Goal: Information Seeking & Learning: Learn about a topic

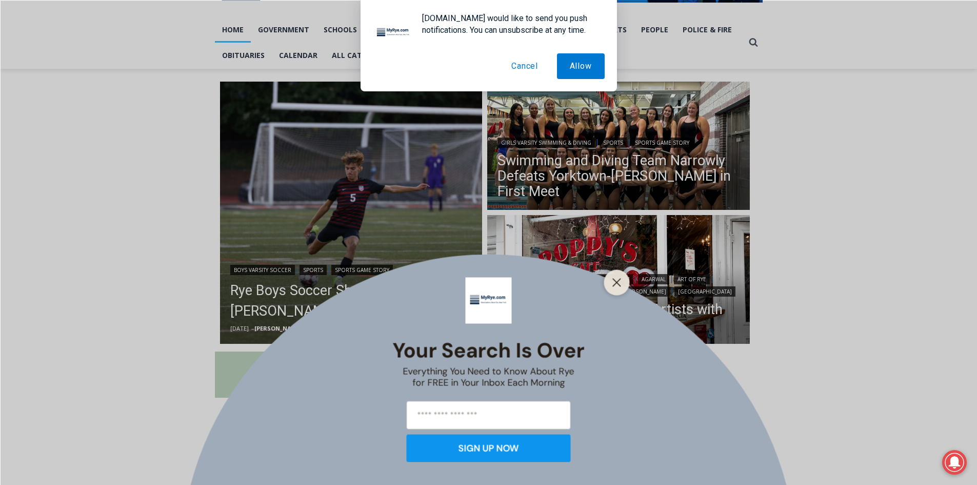
scroll to position [154, 0]
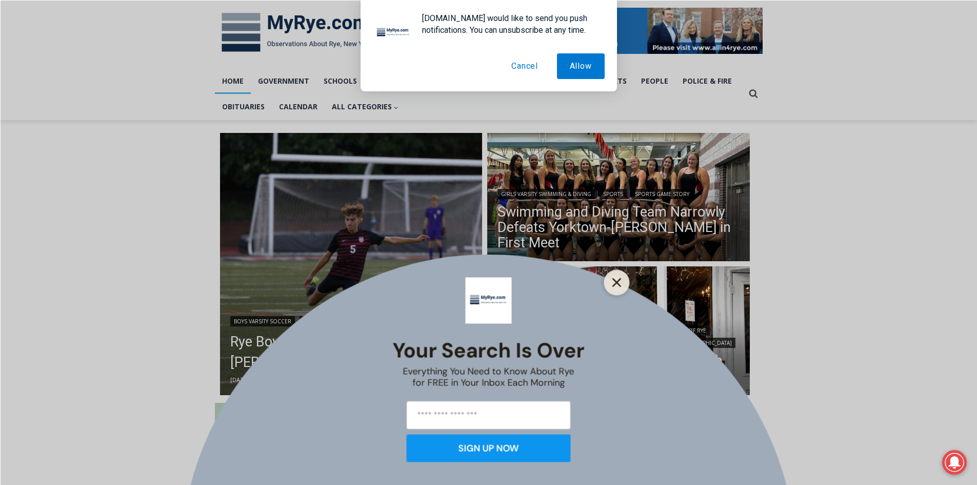
click at [613, 278] on line "Close" at bounding box center [616, 281] width 7 height 7
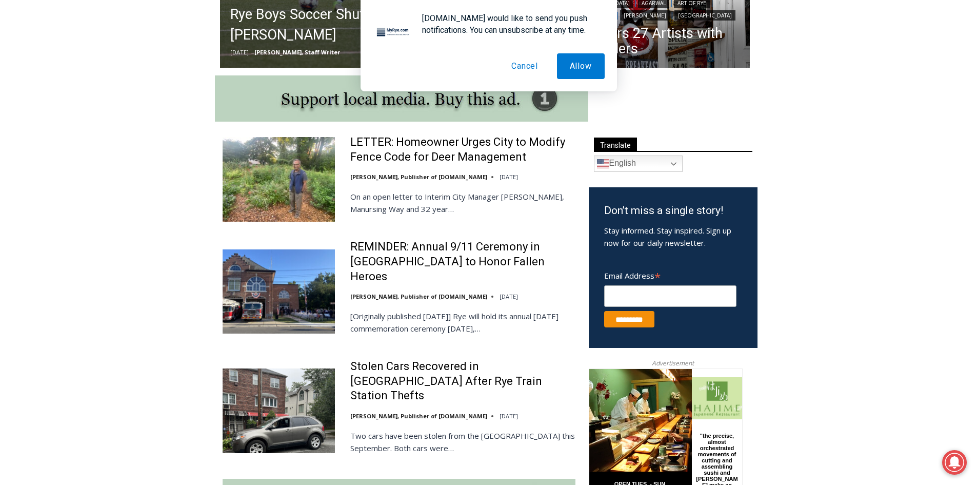
scroll to position [482, 0]
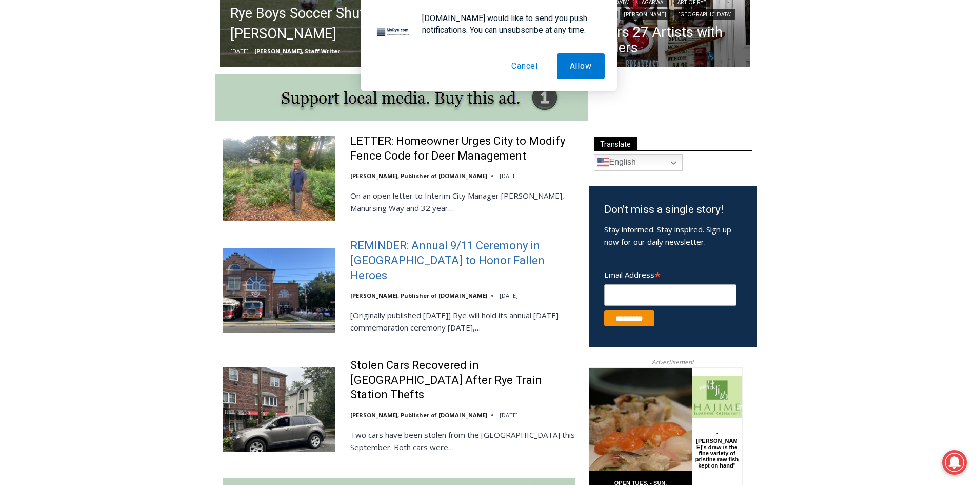
click at [431, 249] on link "REMINDER: Annual 9/11 Ceremony in Rye to Honor Fallen Heroes" at bounding box center [462, 260] width 225 height 44
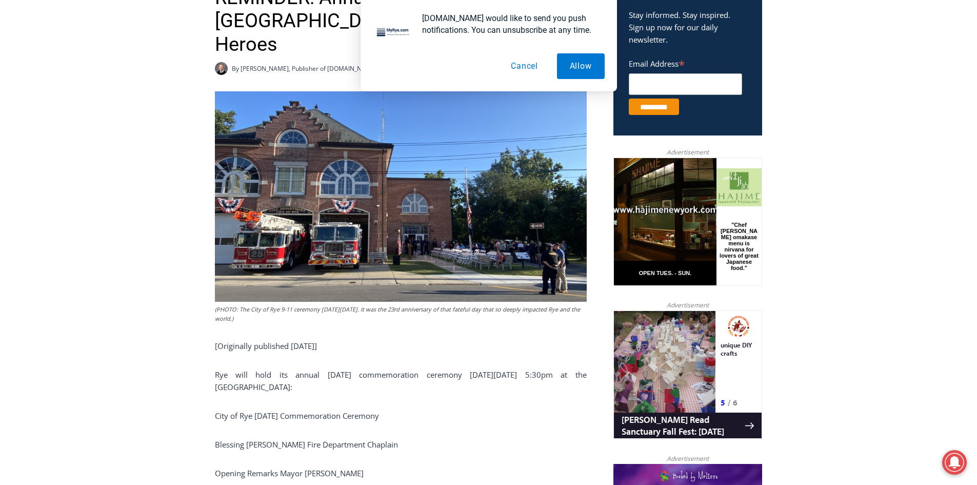
scroll to position [382, 0]
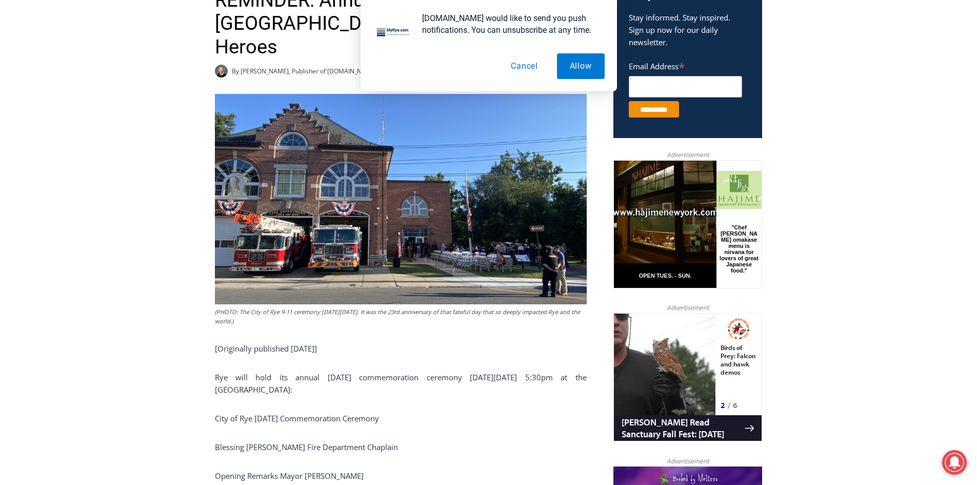
click at [527, 67] on button "Cancel" at bounding box center [524, 66] width 53 height 26
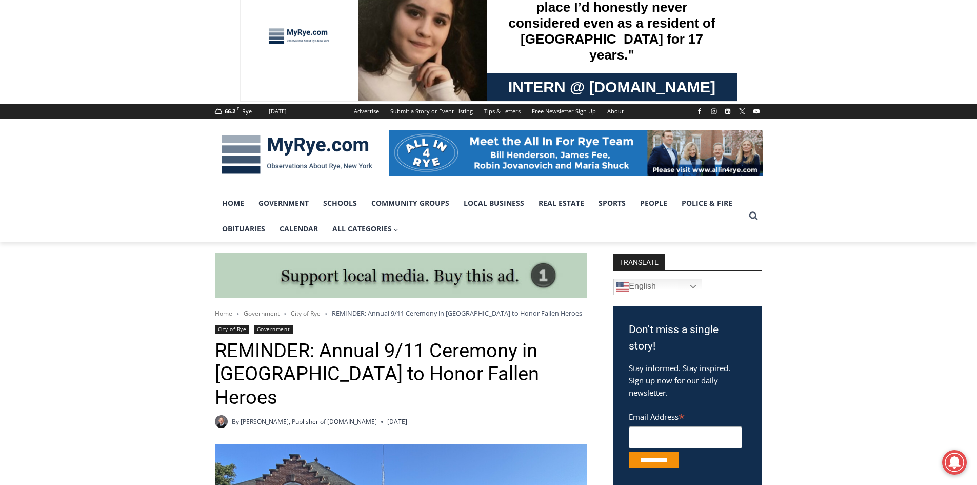
scroll to position [0, 0]
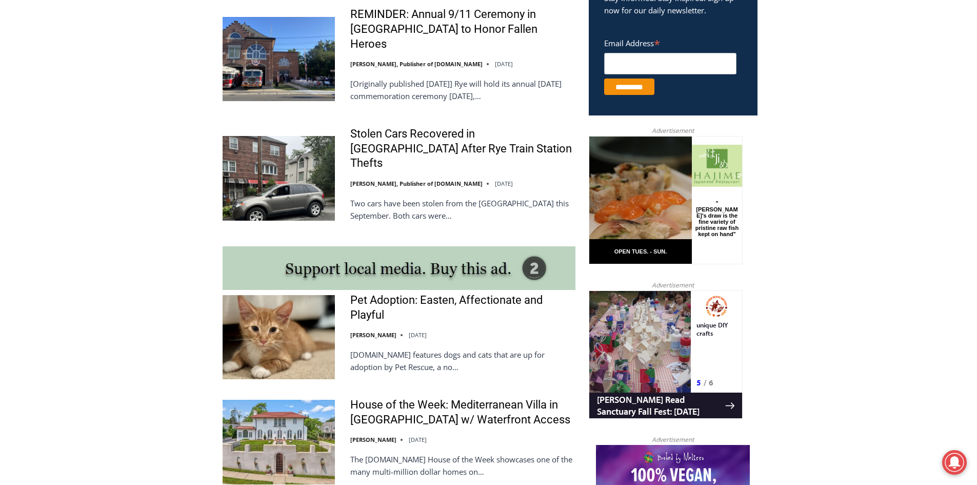
scroll to position [728, 0]
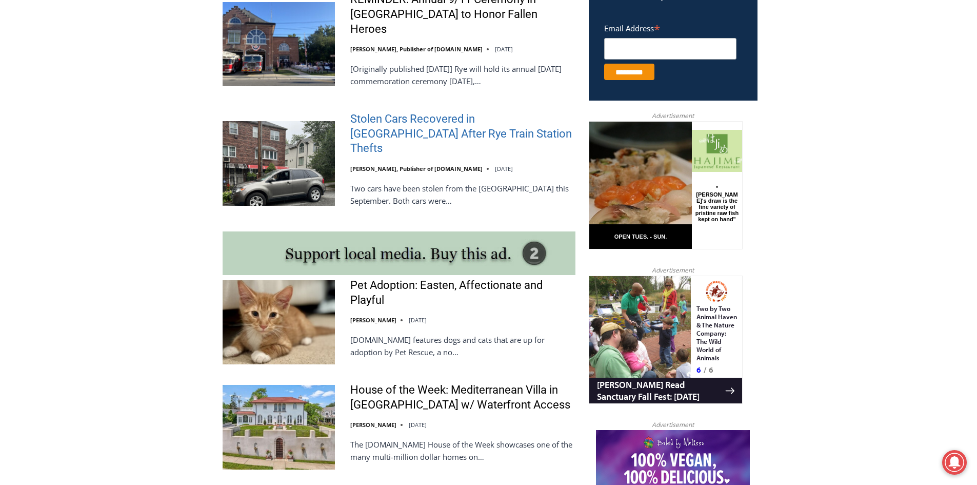
click at [418, 119] on link "Stolen Cars Recovered in Bronx After Rye Train Station Thefts" at bounding box center [462, 134] width 225 height 44
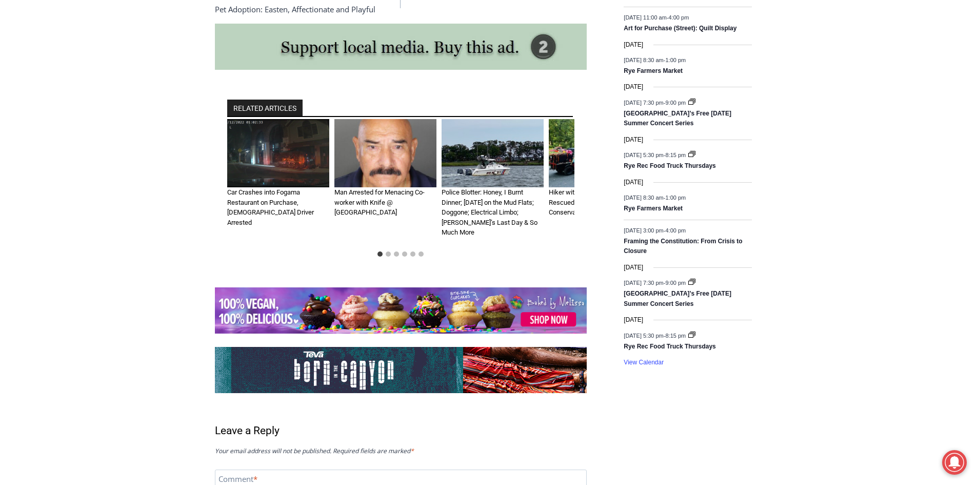
scroll to position [1427, 0]
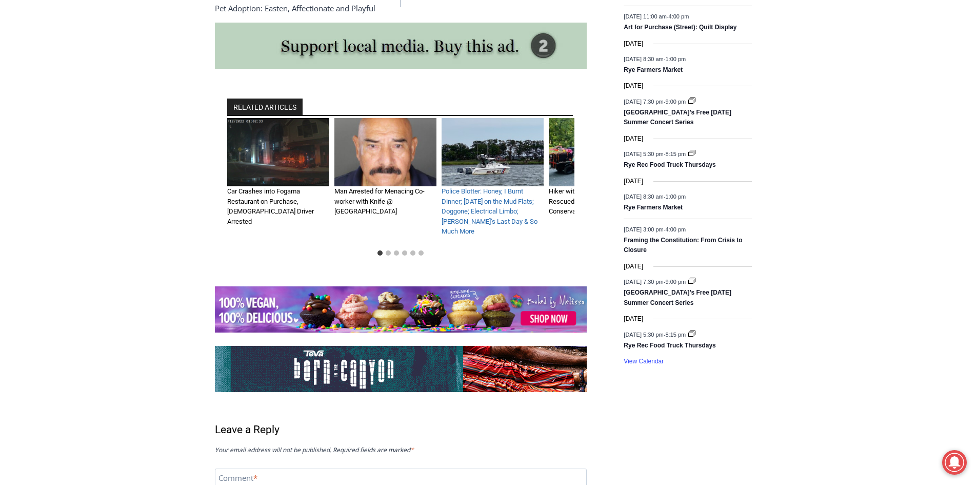
click at [461, 187] on link "Police Blotter: Honey, I Burnt Dinner; Sunday on the Mud Flats; Doggone; Electr…" at bounding box center [489, 211] width 96 height 48
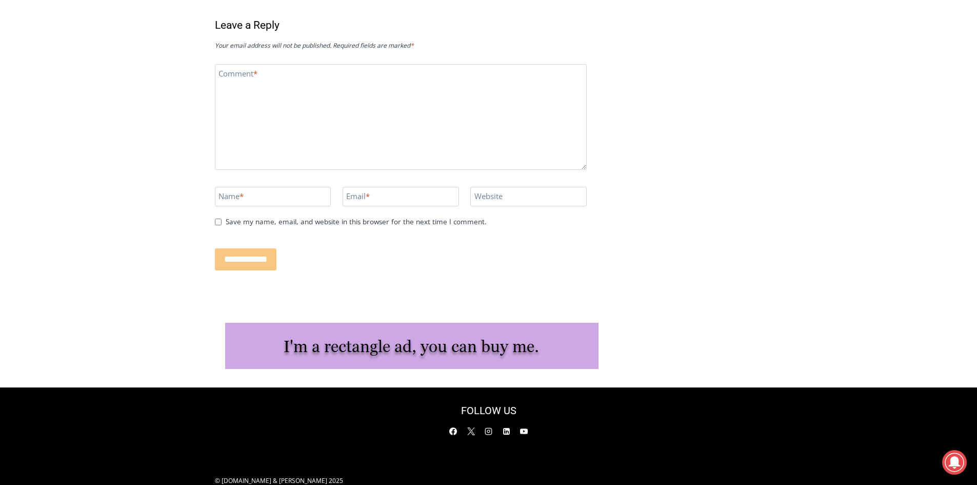
scroll to position [2886, 0]
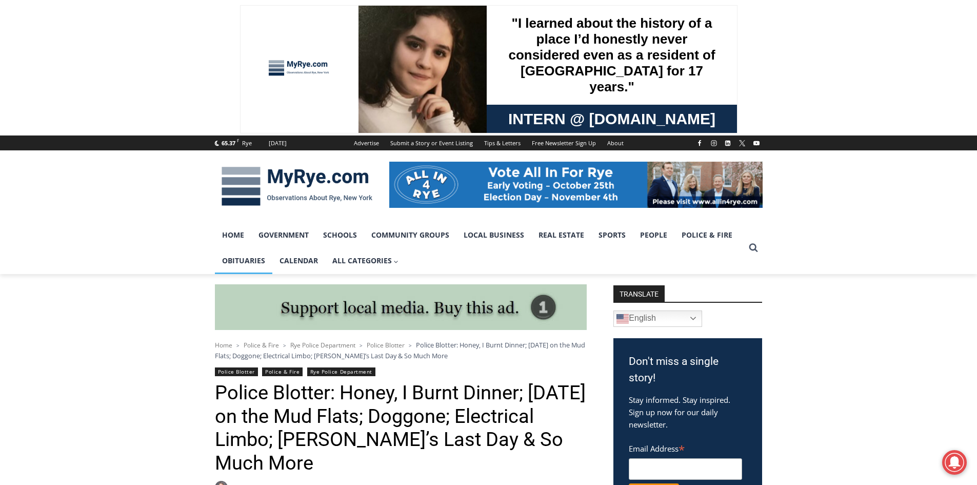
click at [255, 262] on link "Obituaries" at bounding box center [243, 261] width 57 height 26
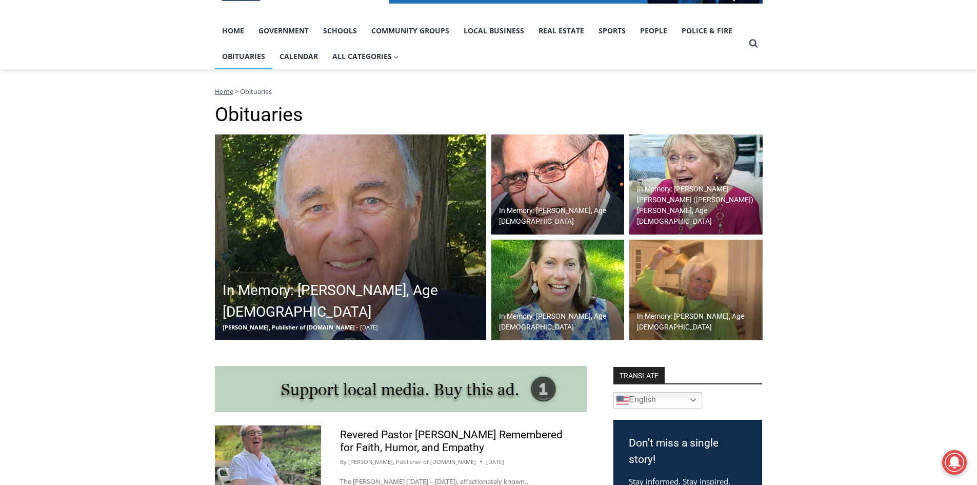
scroll to position [267, 0]
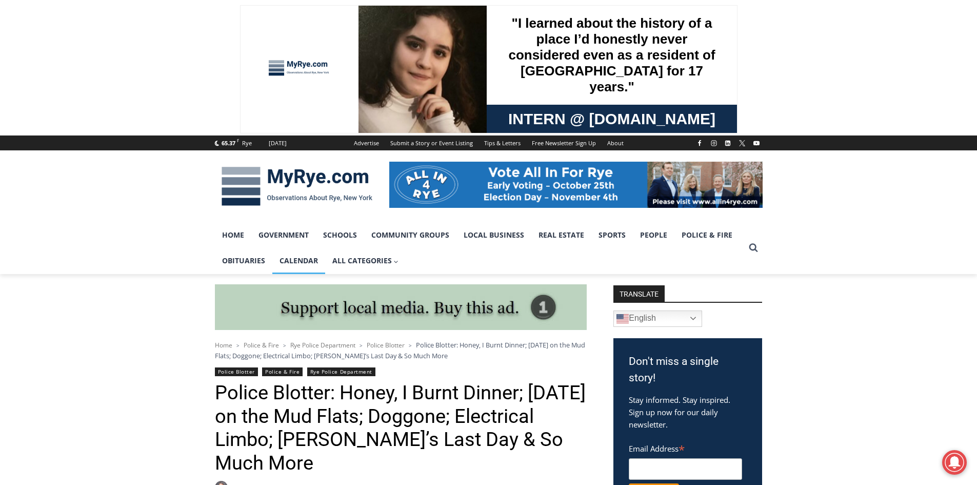
click at [308, 265] on link "Calendar" at bounding box center [298, 261] width 53 height 26
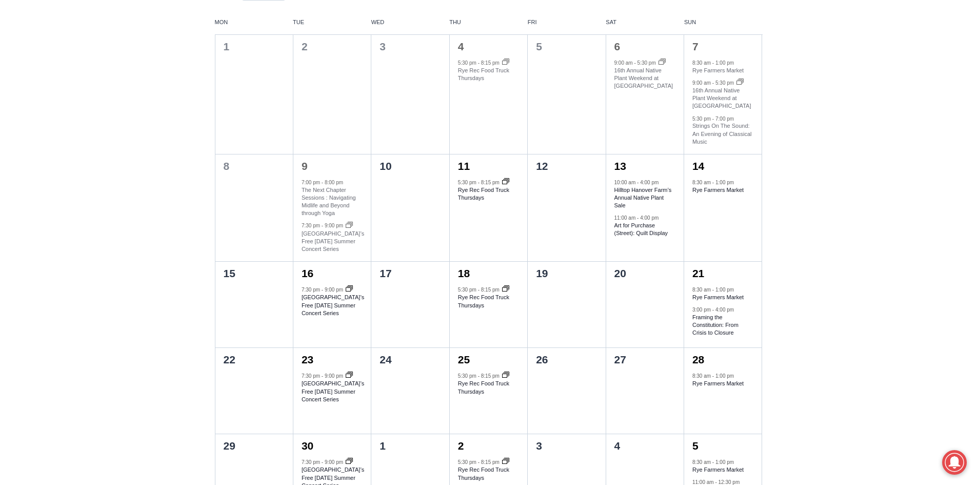
scroll to position [513, 0]
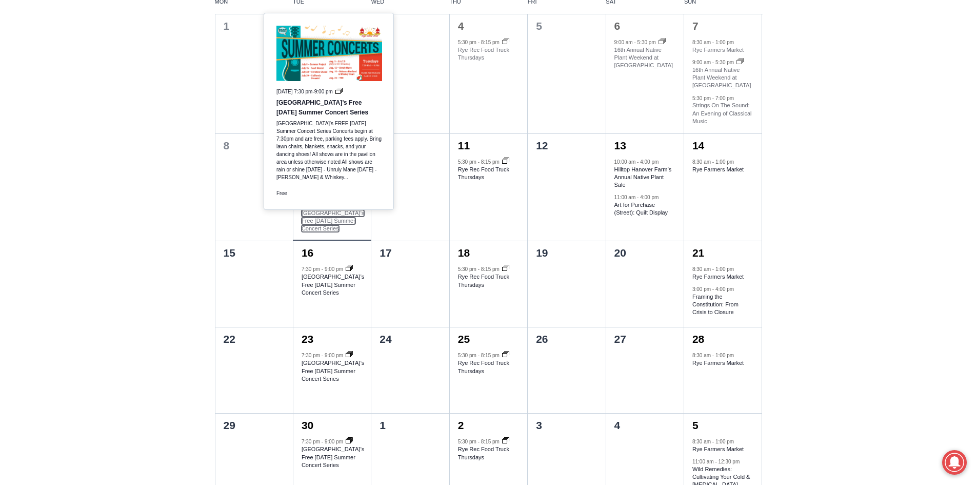
click at [327, 232] on link "[GEOGRAPHIC_DATA]’s Free [DATE] Summer Concert Series" at bounding box center [332, 221] width 63 height 22
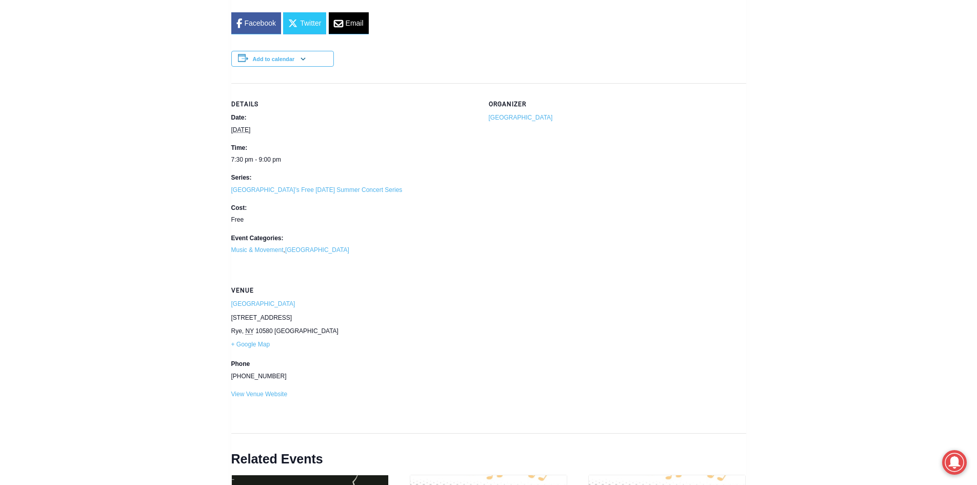
scroll to position [4340, 0]
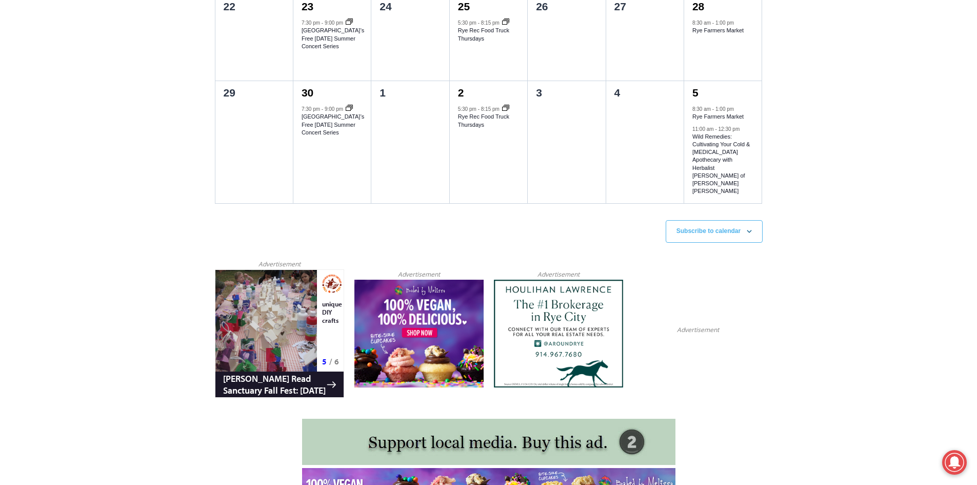
scroll to position [855, 0]
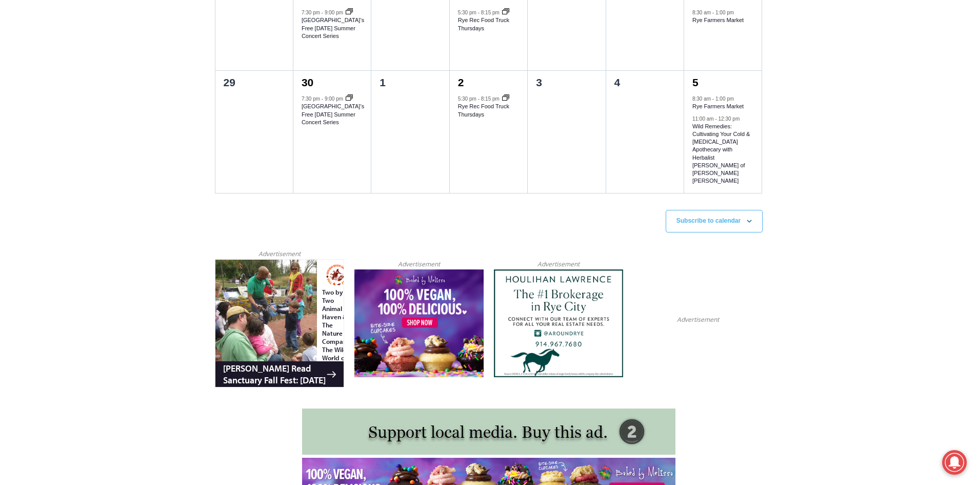
click at [308, 348] on div at bounding box center [266, 310] width 102 height 102
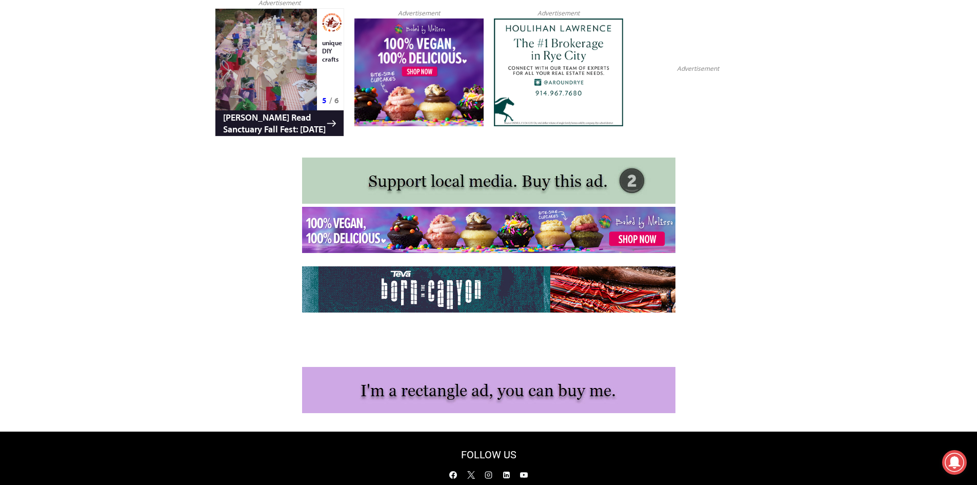
scroll to position [1160, 0]
